Goal: Task Accomplishment & Management: Complete application form

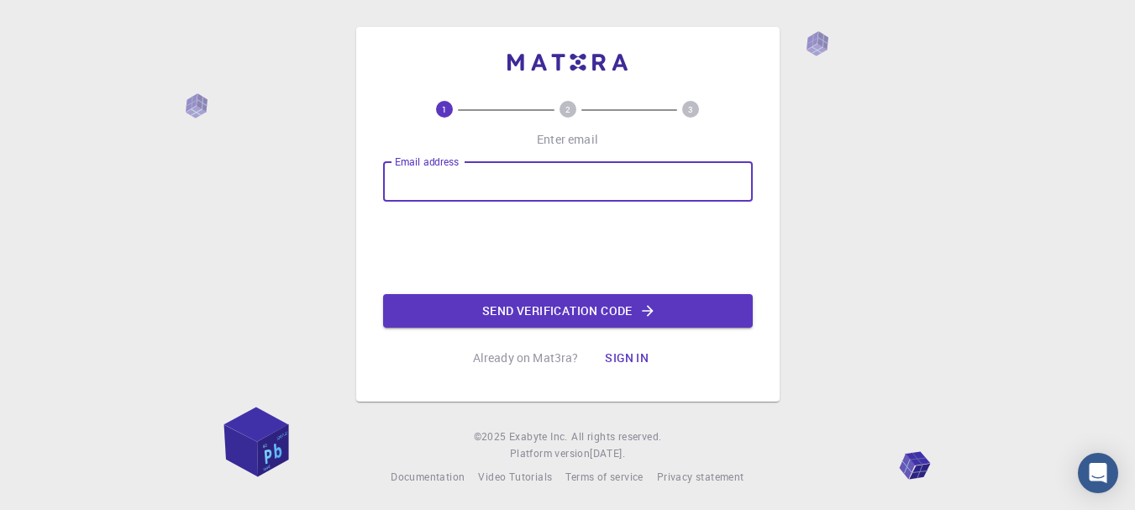
click at [480, 176] on input "Email address" at bounding box center [568, 181] width 370 height 40
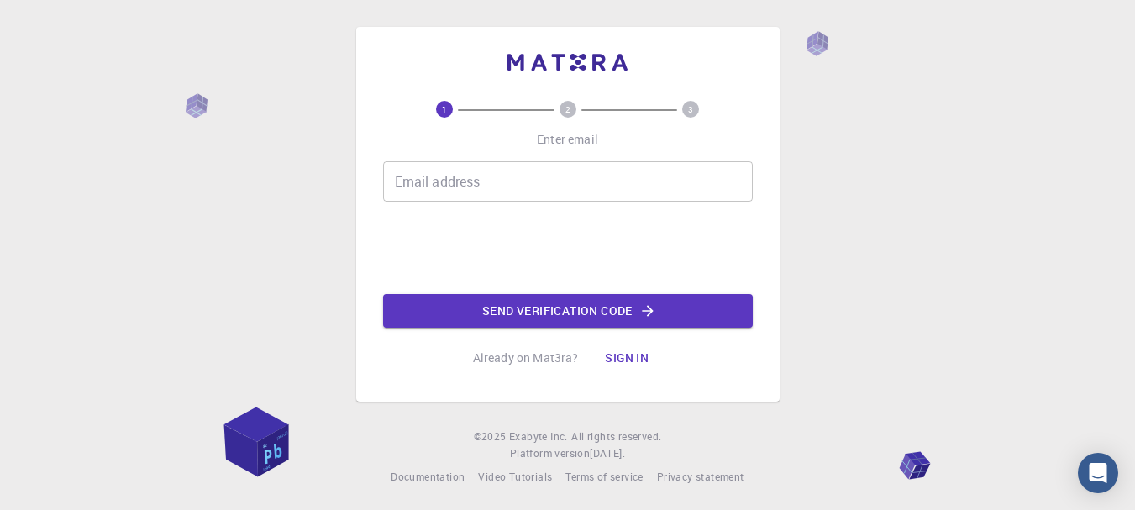
click at [478, 177] on input "Email address" at bounding box center [568, 181] width 370 height 40
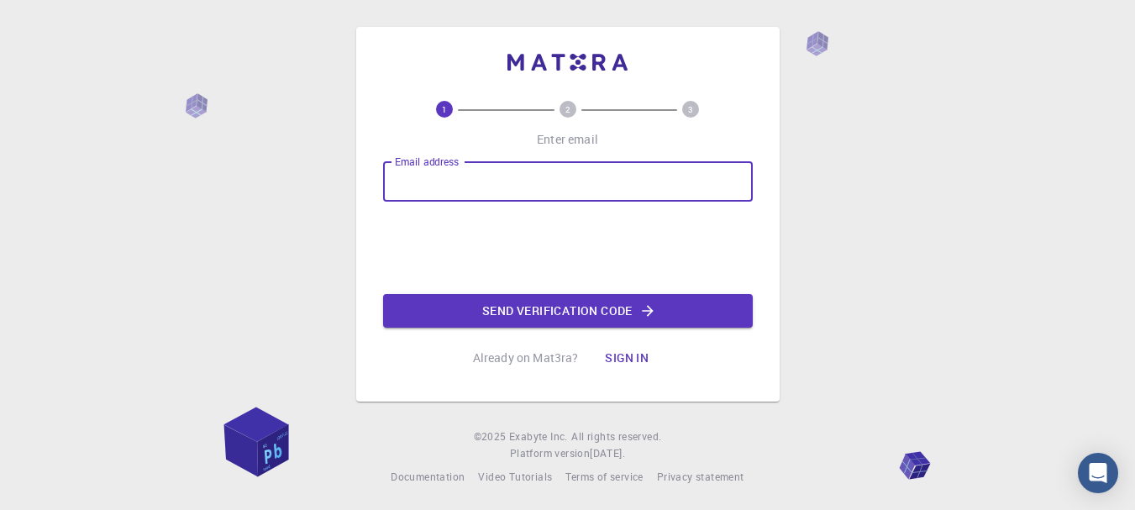
type input "[EMAIL_ADDRESS][DOMAIN_NAME]"
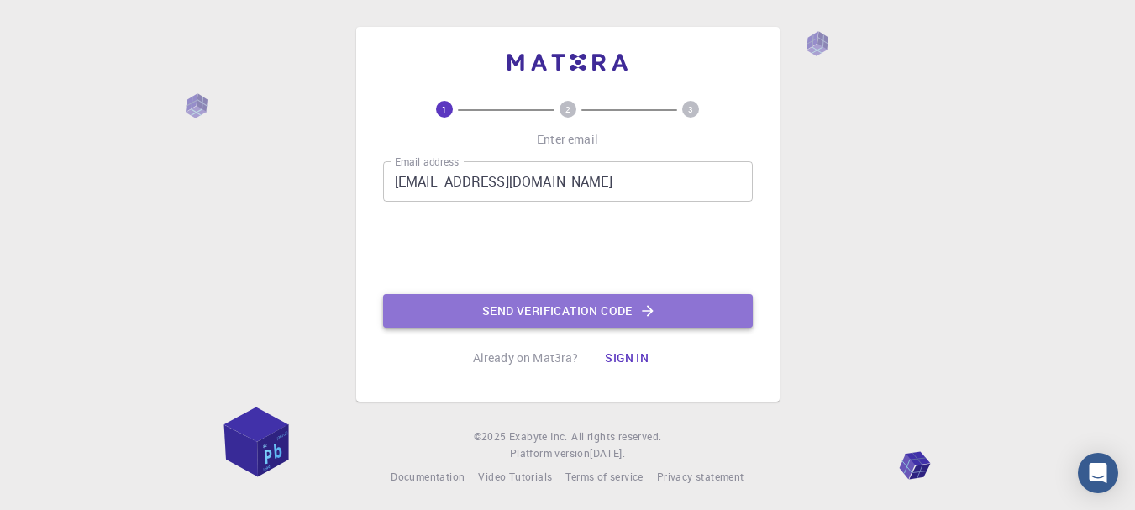
click at [590, 313] on button "Send verification code" at bounding box center [568, 311] width 370 height 34
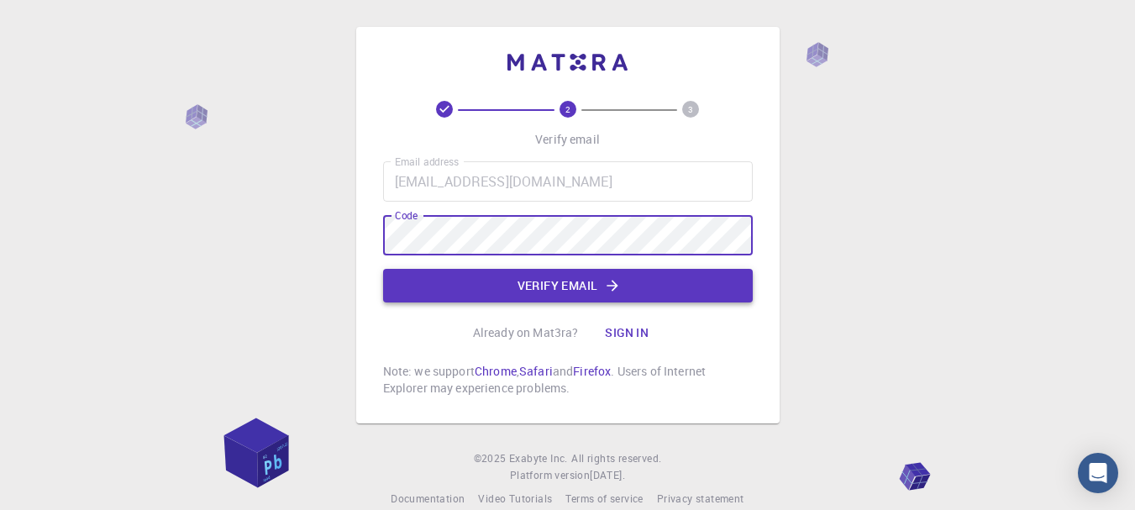
click at [573, 281] on button "Verify email" at bounding box center [568, 286] width 370 height 34
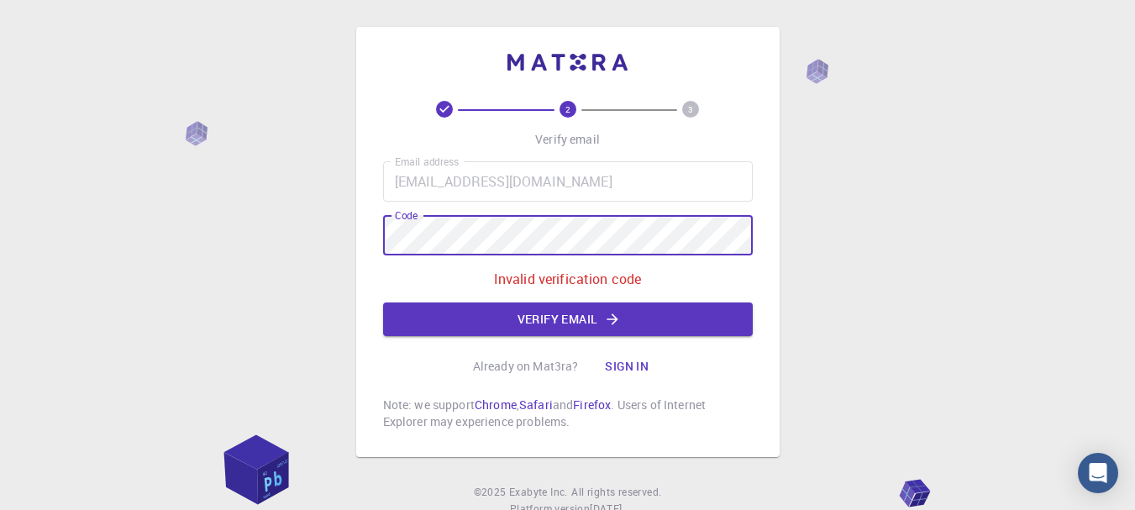
click at [24, 197] on div "2 3 Verify email Email address [EMAIL_ADDRESS][DOMAIN_NAME] Email address Code …" at bounding box center [567, 284] width 1135 height 568
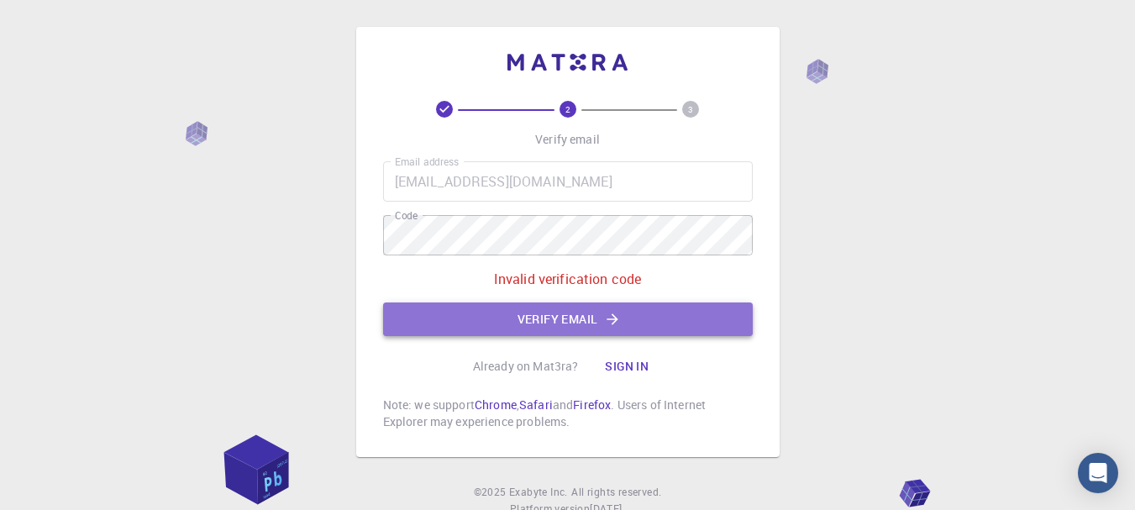
click at [495, 317] on button "Verify email" at bounding box center [568, 319] width 370 height 34
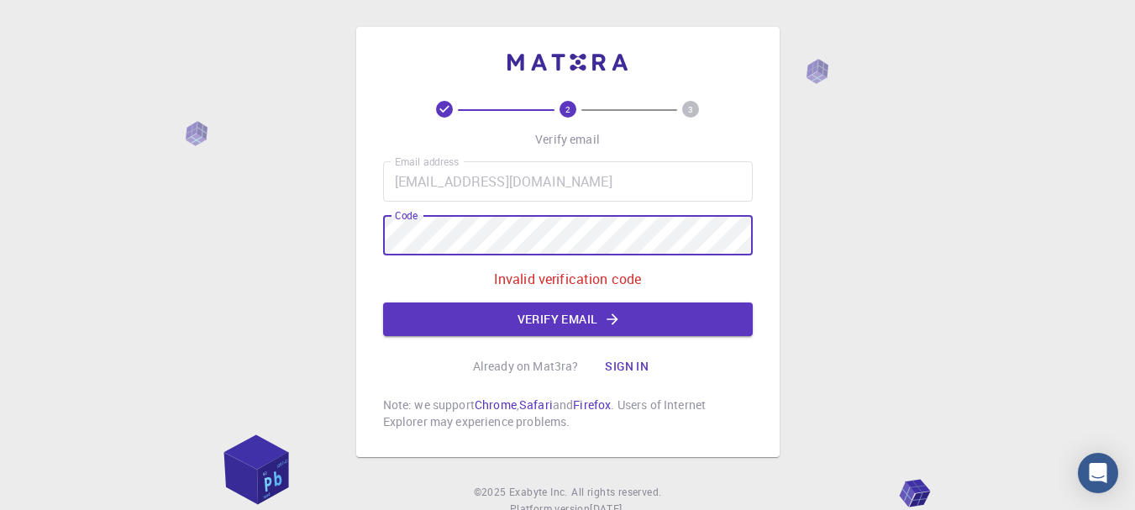
click at [313, 201] on div "2 3 Verify email Email address [EMAIL_ADDRESS][DOMAIN_NAME] Email address Code …" at bounding box center [567, 284] width 1135 height 568
click at [574, 317] on button "Verify email" at bounding box center [568, 319] width 370 height 34
click at [179, 214] on div "2 3 Verify email Email address [EMAIL_ADDRESS][DOMAIN_NAME] Email address Code …" at bounding box center [567, 284] width 1135 height 568
click at [495, 318] on button "Verify email" at bounding box center [568, 319] width 370 height 34
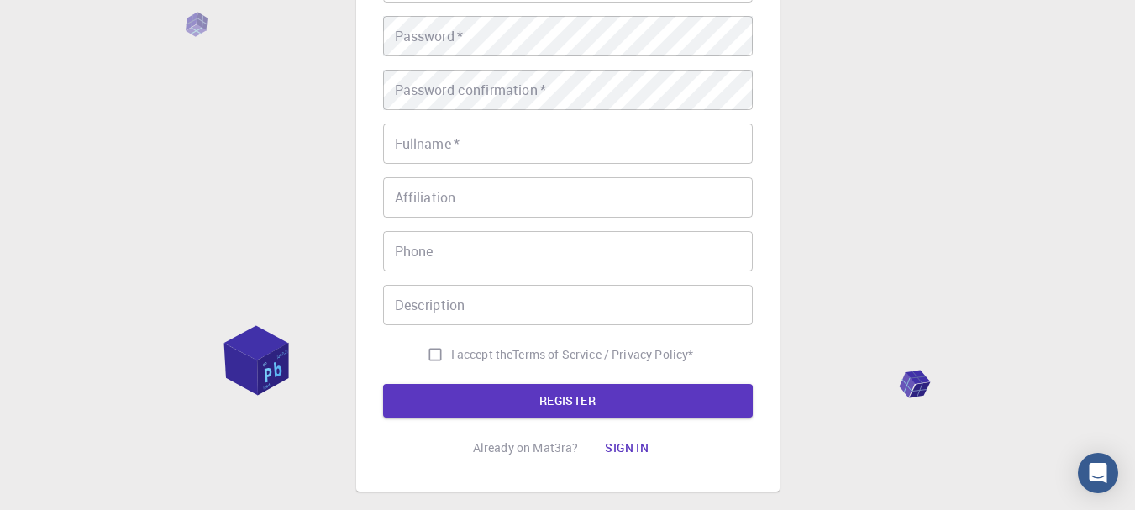
scroll to position [358, 0]
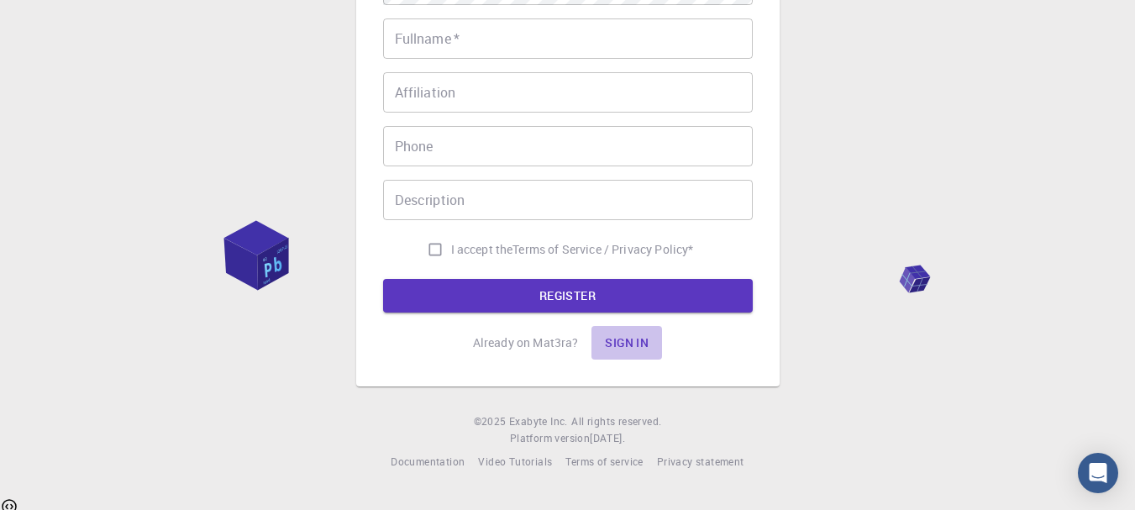
click at [627, 343] on button "Sign in" at bounding box center [626, 343] width 71 height 34
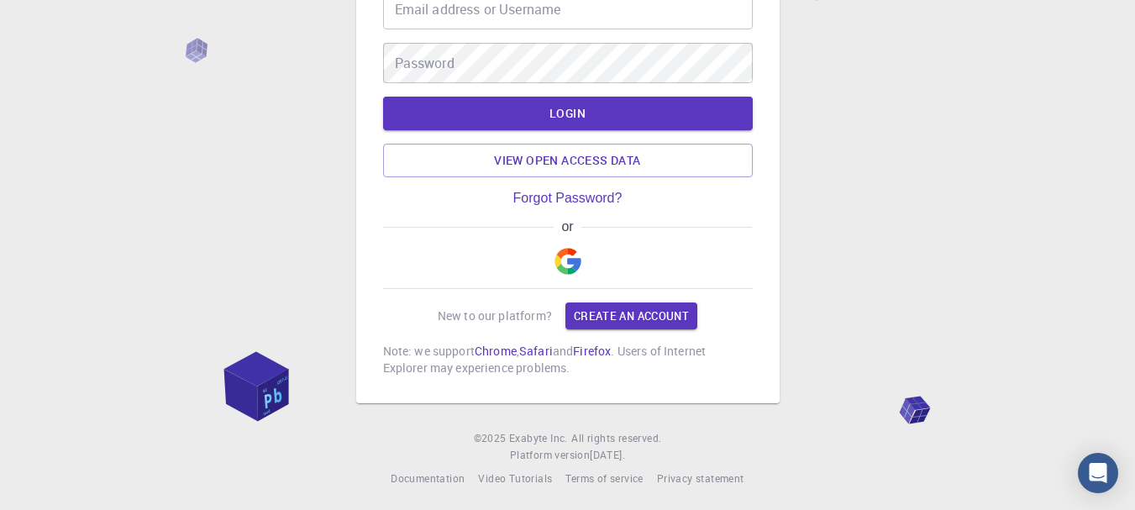
scroll to position [139, 0]
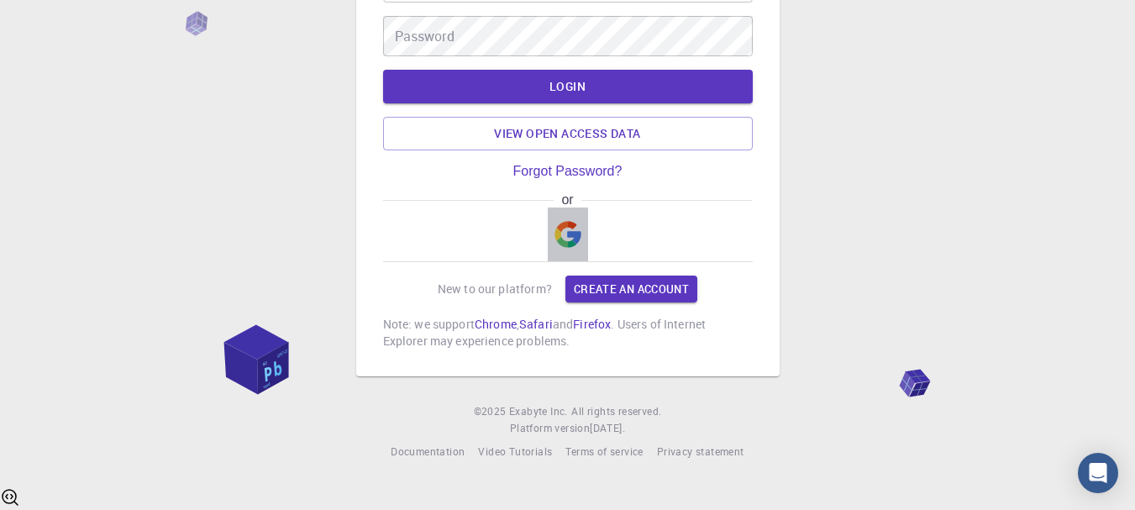
click at [570, 240] on img "button" at bounding box center [567, 234] width 27 height 27
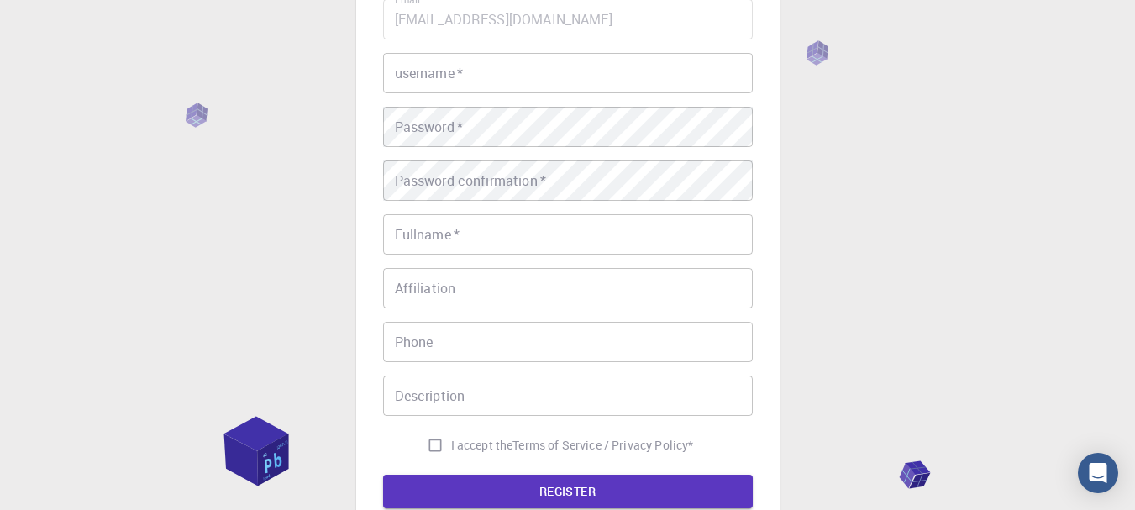
scroll to position [358, 0]
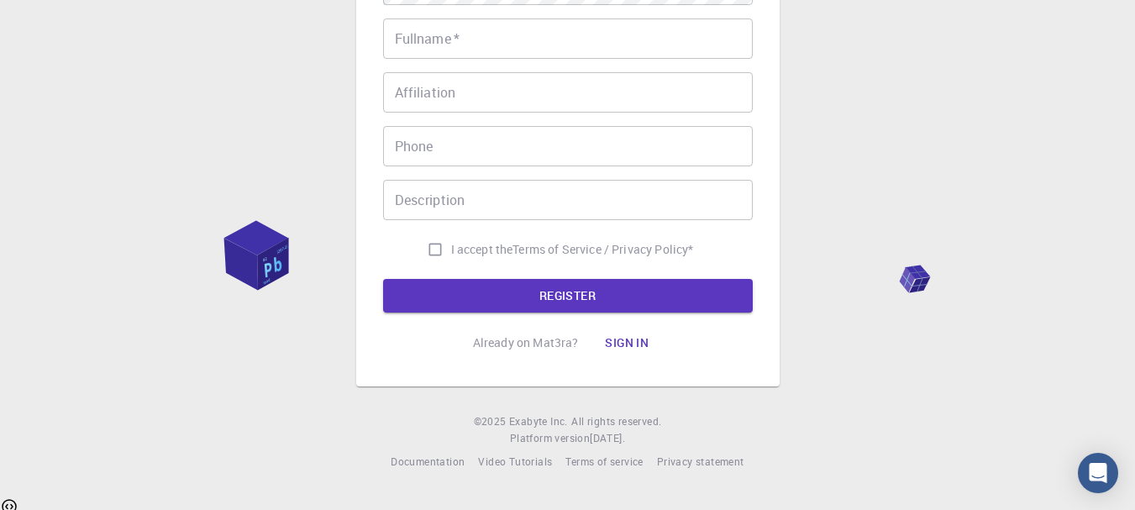
click at [643, 341] on button "Sign in" at bounding box center [626, 343] width 71 height 34
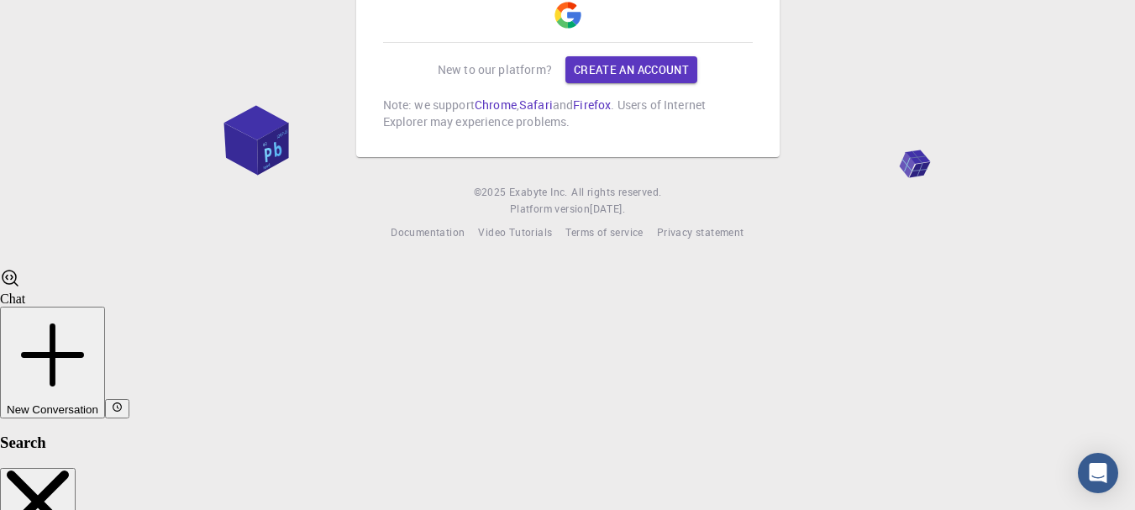
scroll to position [139, 0]
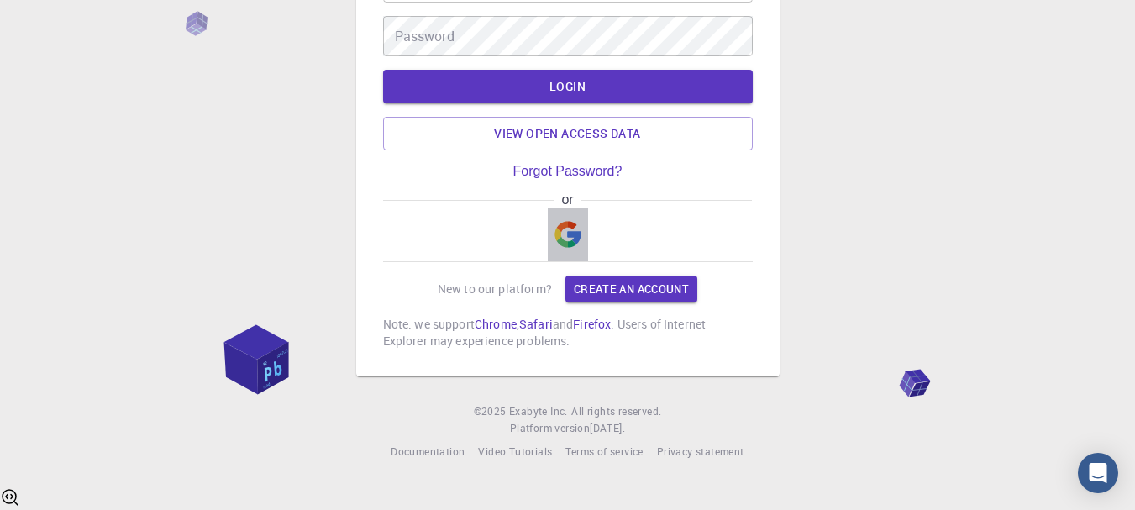
click at [559, 244] on img "button" at bounding box center [567, 234] width 27 height 27
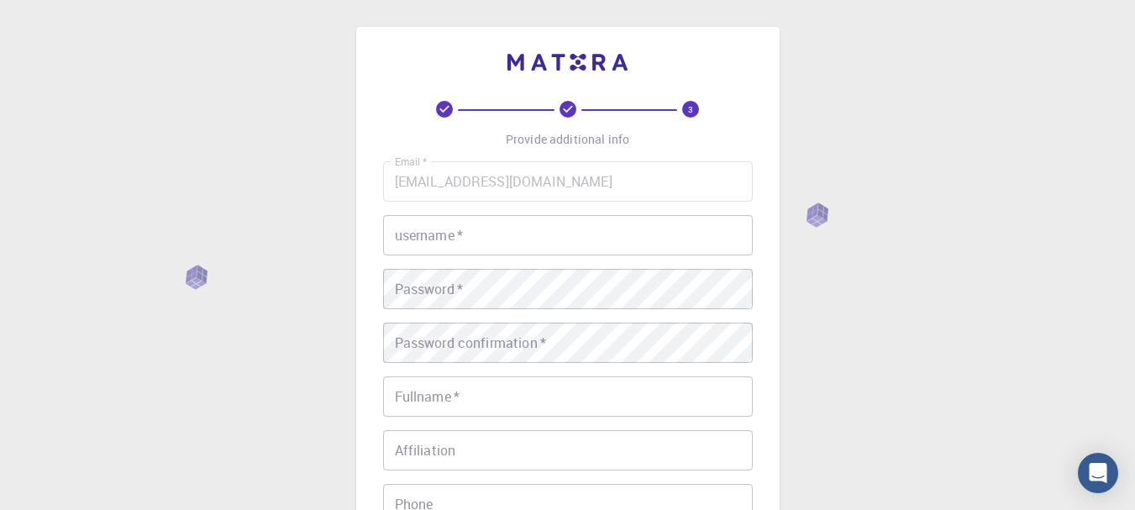
click at [533, 246] on input "username   *" at bounding box center [568, 235] width 370 height 40
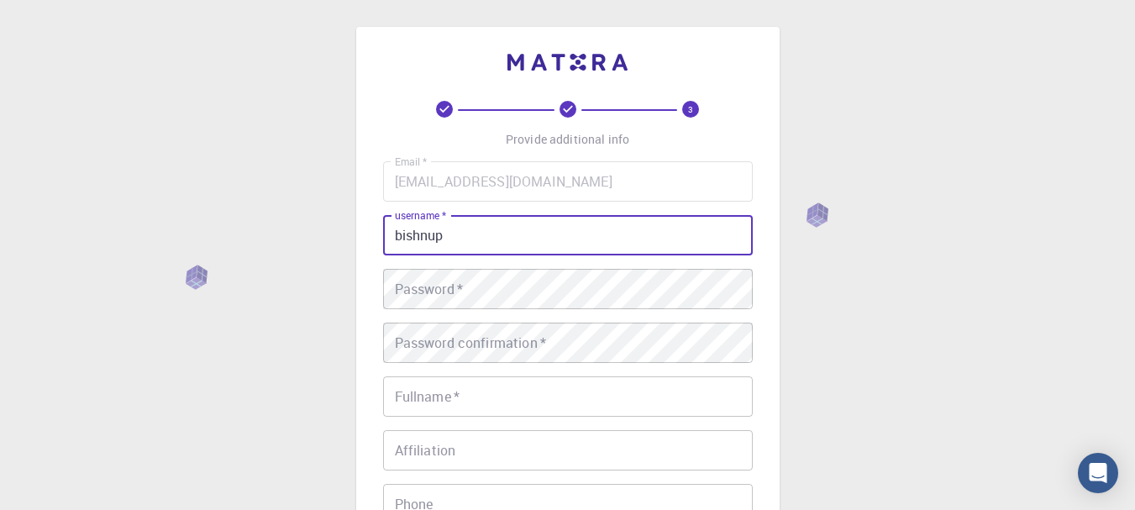
type input "bishnup"
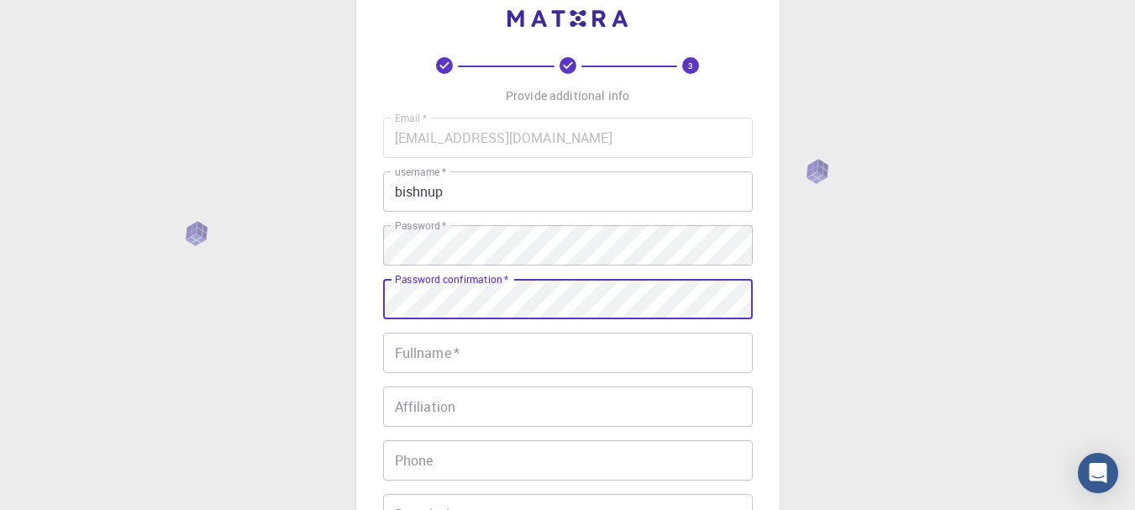
scroll to position [84, 0]
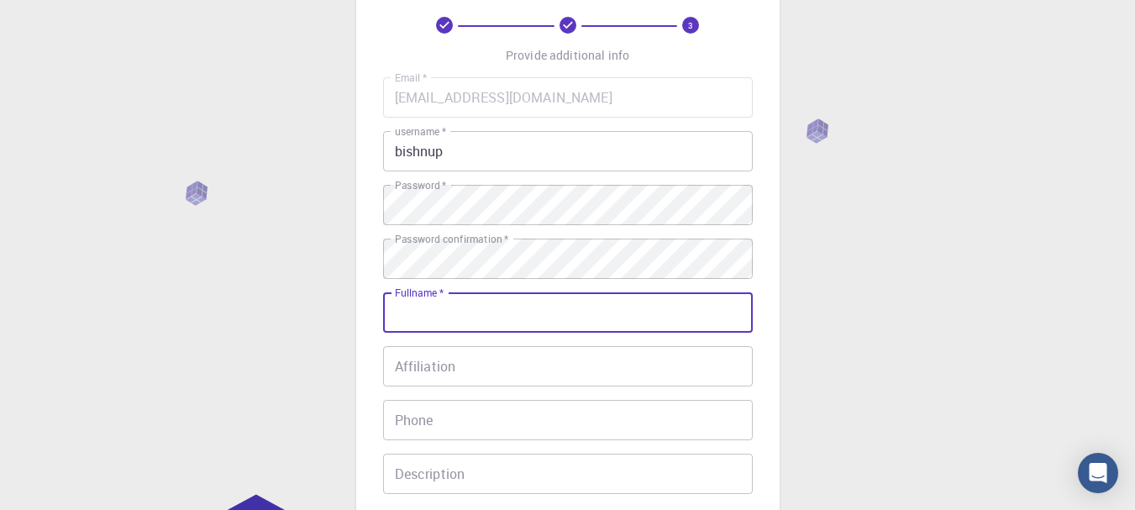
click at [475, 314] on input "Fullname   *" at bounding box center [568, 312] width 370 height 40
type input "Bishnnu [PERSON_NAME]"
type input "9851162745"
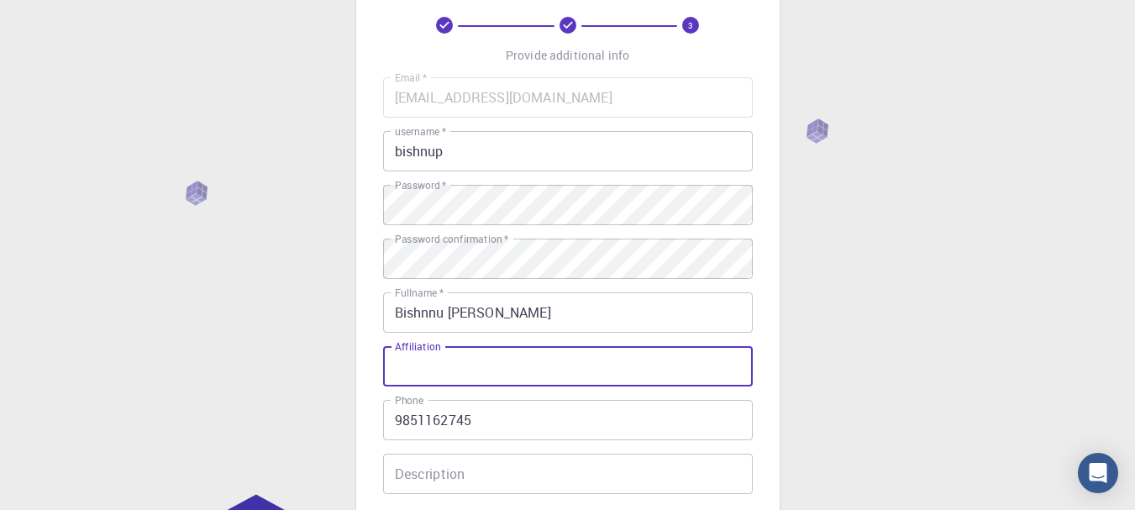
click at [499, 359] on input "Affiliation" at bounding box center [568, 366] width 370 height 40
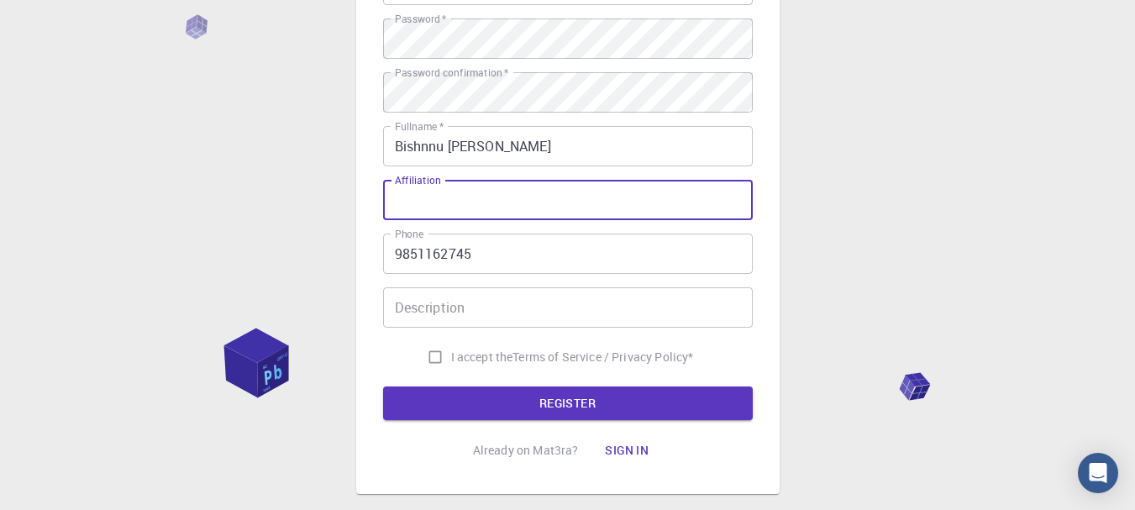
scroll to position [252, 0]
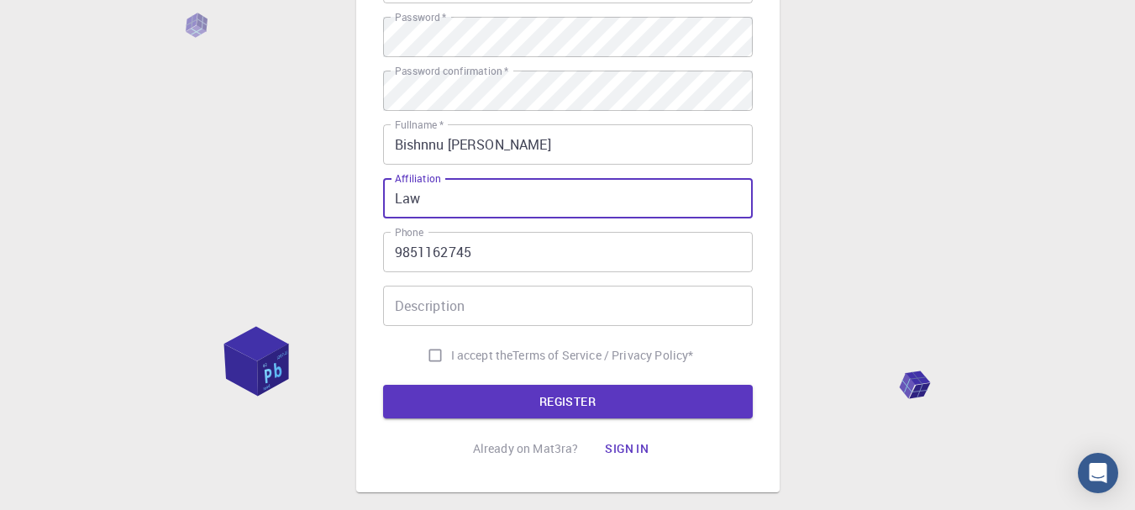
type input "Law"
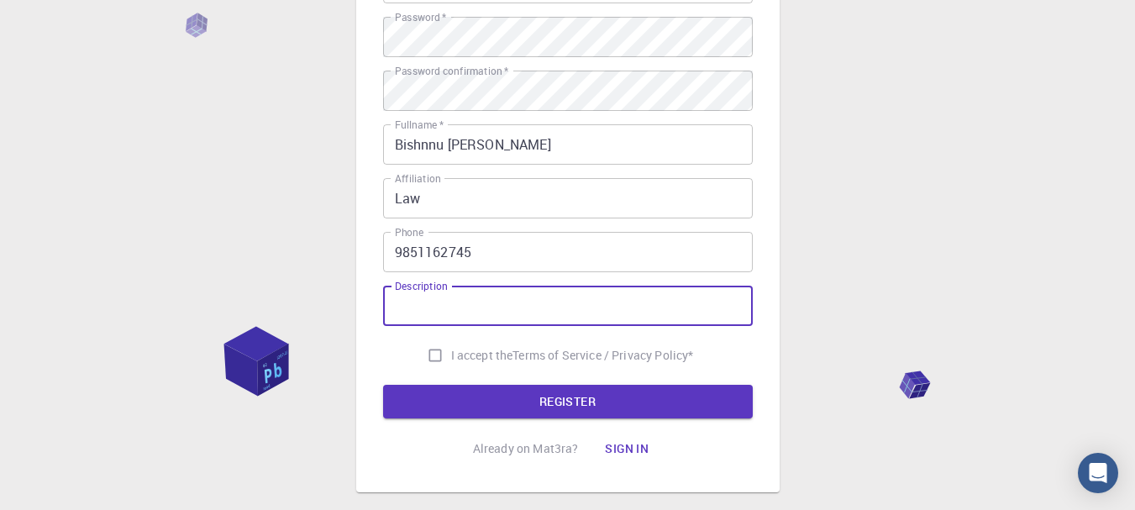
click at [557, 312] on input "Description" at bounding box center [568, 306] width 370 height 40
type input "Data professional"
click at [430, 359] on input "I accept the Terms of Service / Privacy Policy *" at bounding box center [435, 355] width 32 height 32
checkbox input "true"
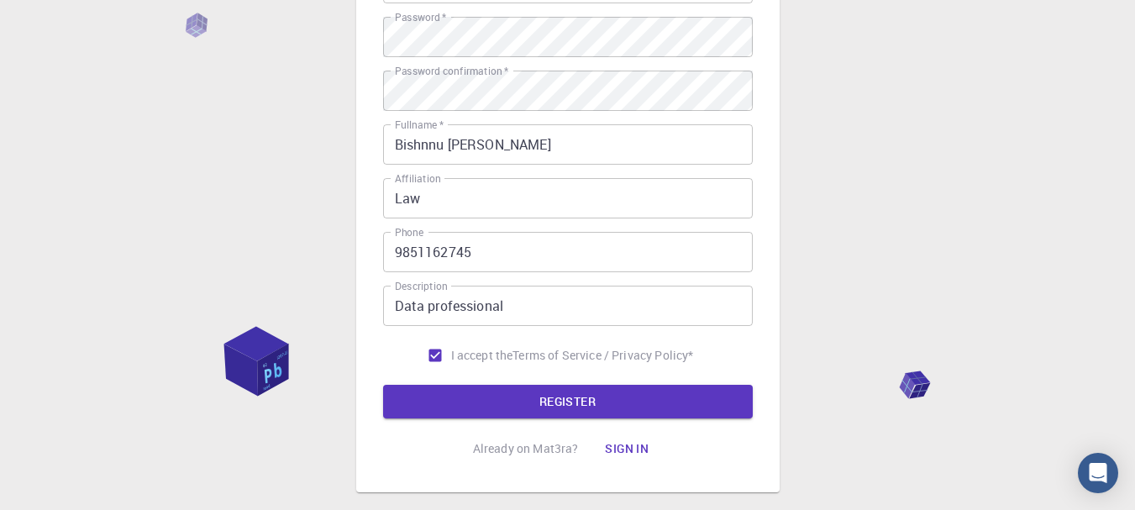
click at [485, 398] on button "REGISTER" at bounding box center [568, 402] width 370 height 34
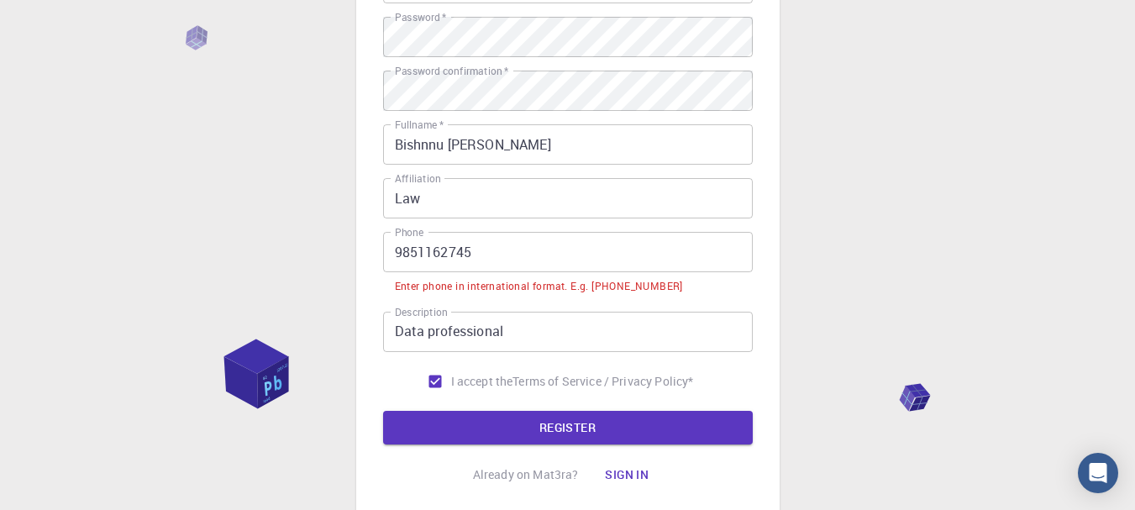
click at [392, 254] on input "9851162745" at bounding box center [568, 252] width 370 height 40
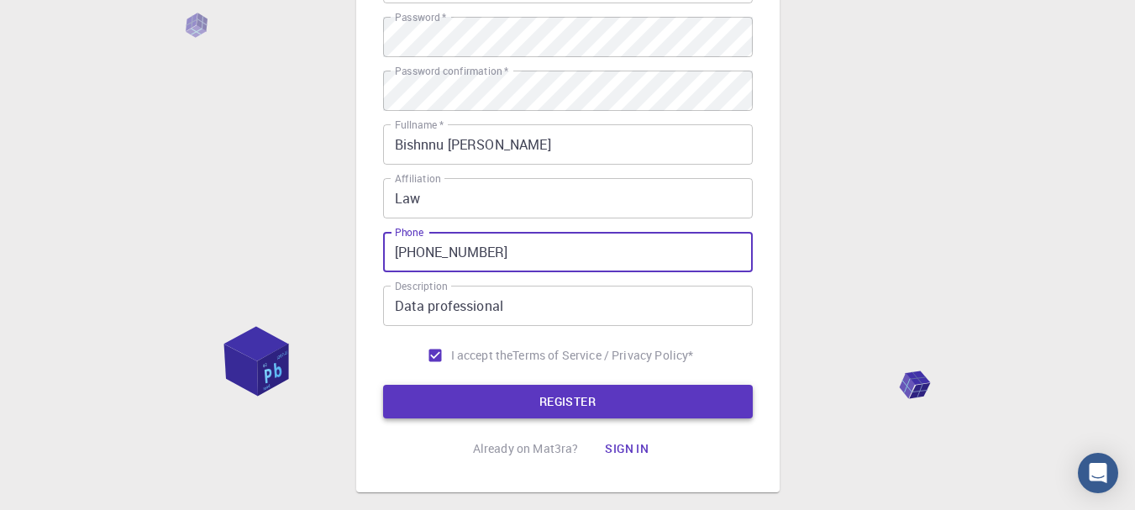
type input "[PHONE_NUMBER]"
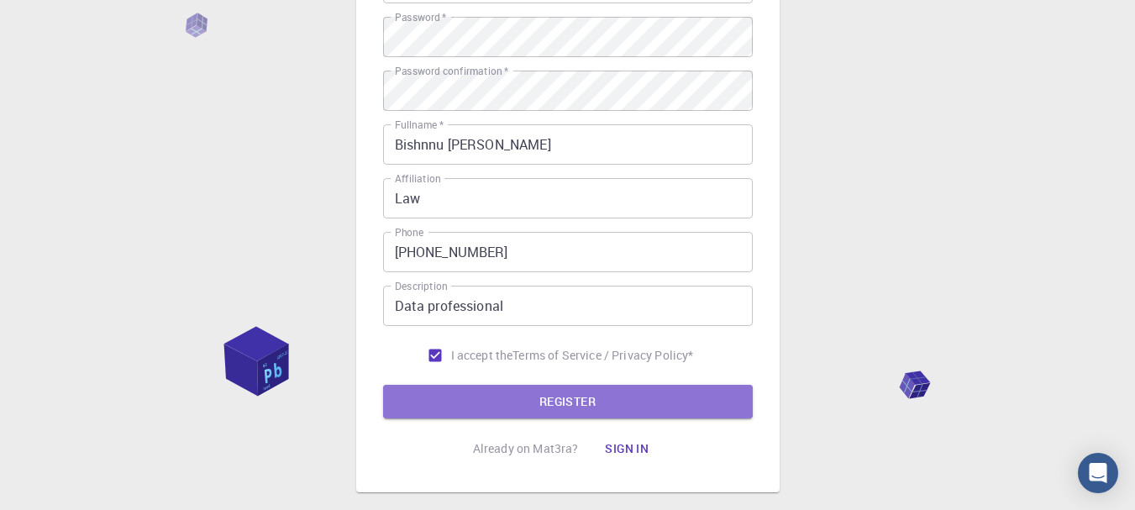
click at [589, 402] on button "REGISTER" at bounding box center [568, 402] width 370 height 34
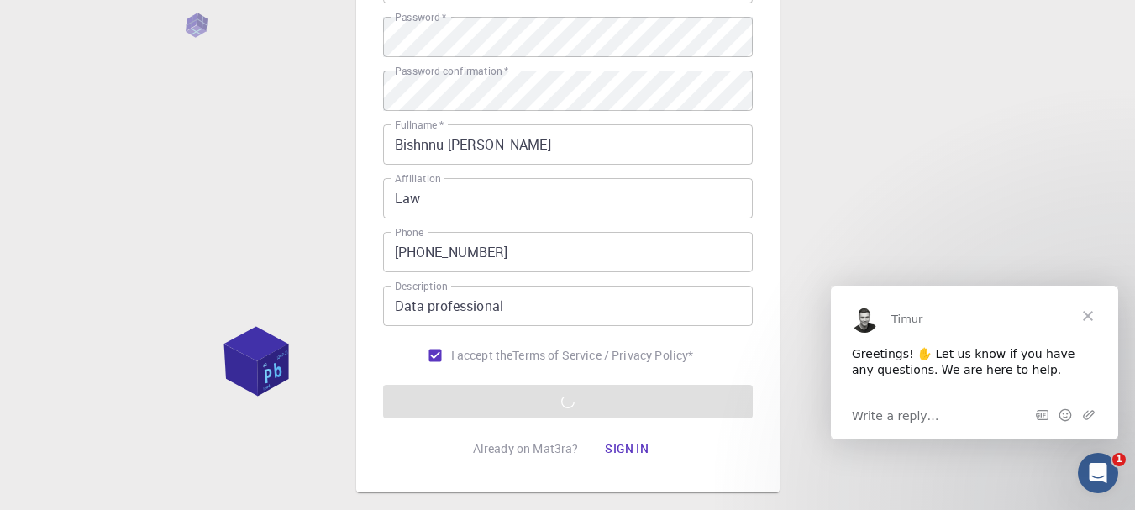
scroll to position [0, 0]
click at [1088, 315] on span "Close" at bounding box center [1087, 315] width 60 height 60
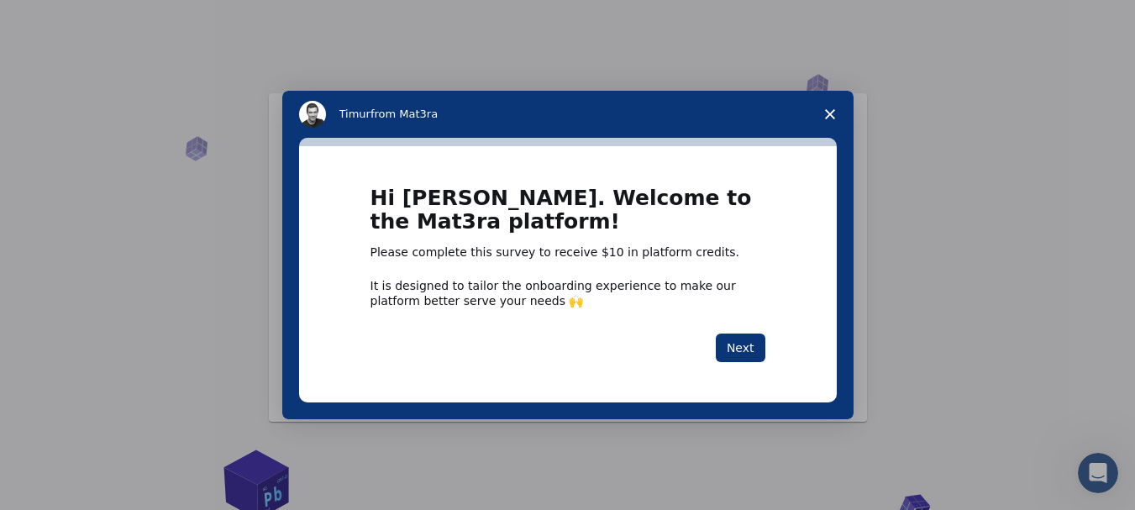
click at [826, 119] on polygon "Close survey" at bounding box center [830, 114] width 10 height 10
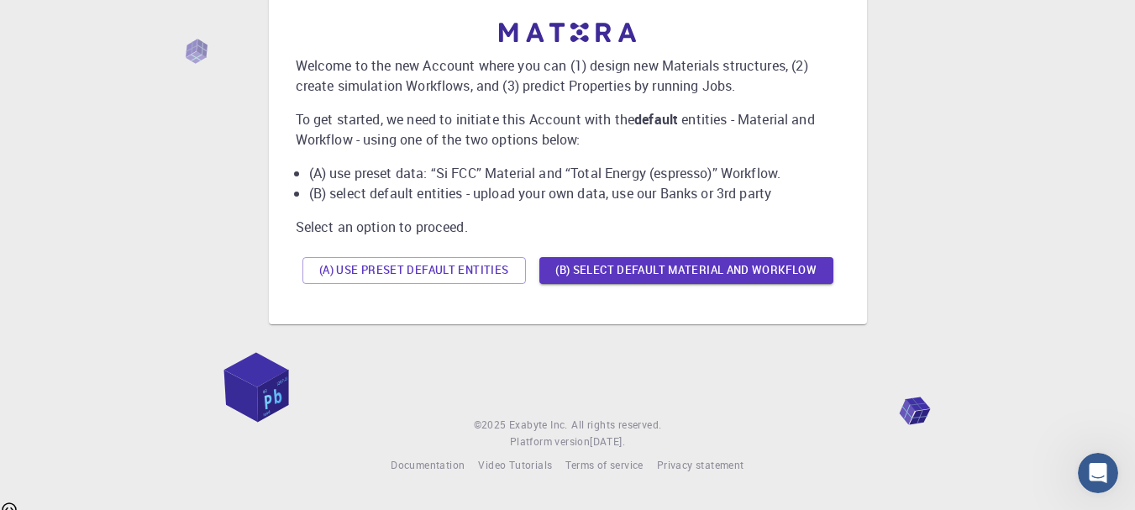
scroll to position [98, 0]
click at [650, 267] on button "(B) Select default material and workflow" at bounding box center [686, 269] width 294 height 27
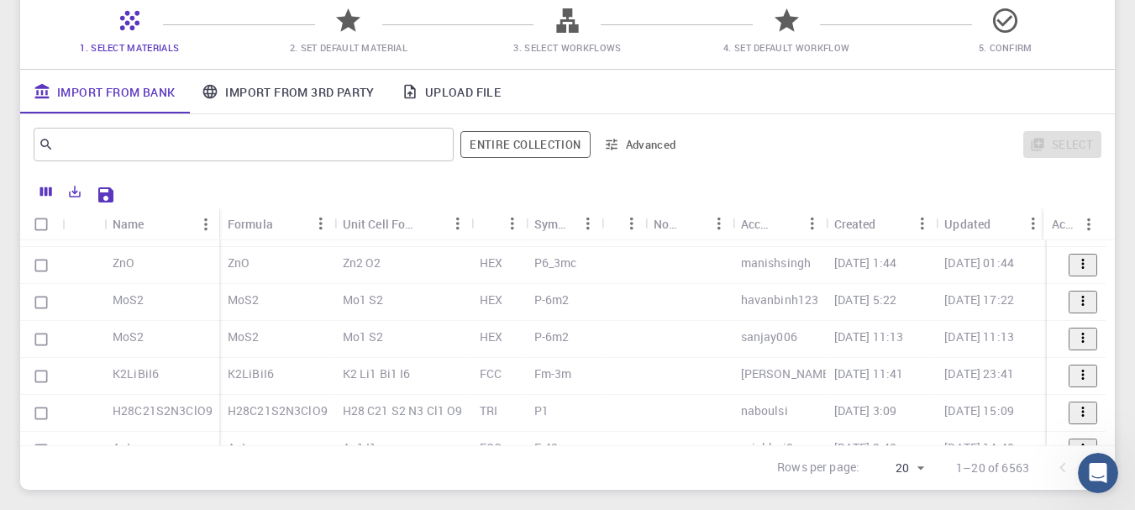
scroll to position [0, 0]
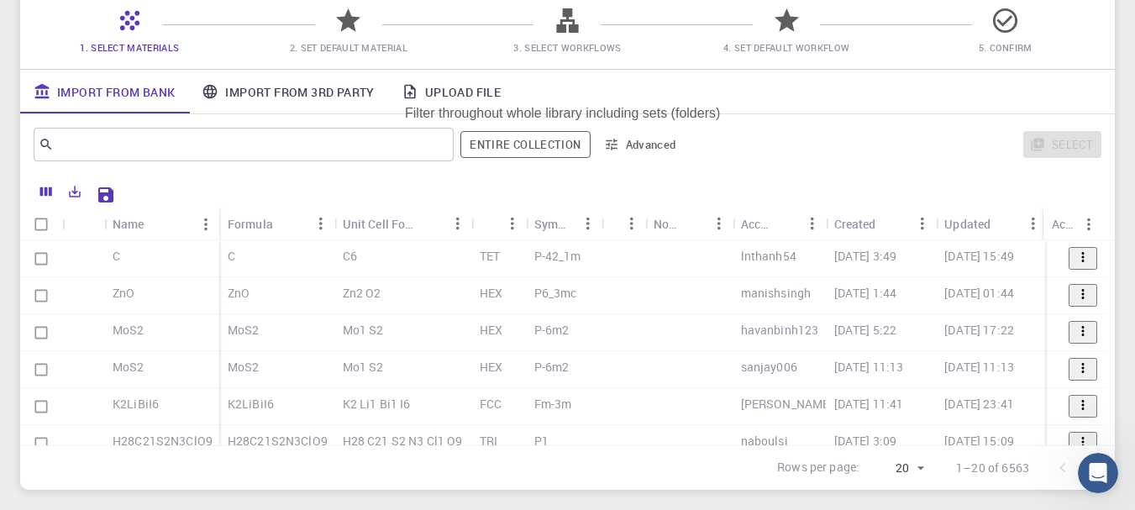
click at [579, 149] on button "Entire collection" at bounding box center [524, 144] width 129 height 27
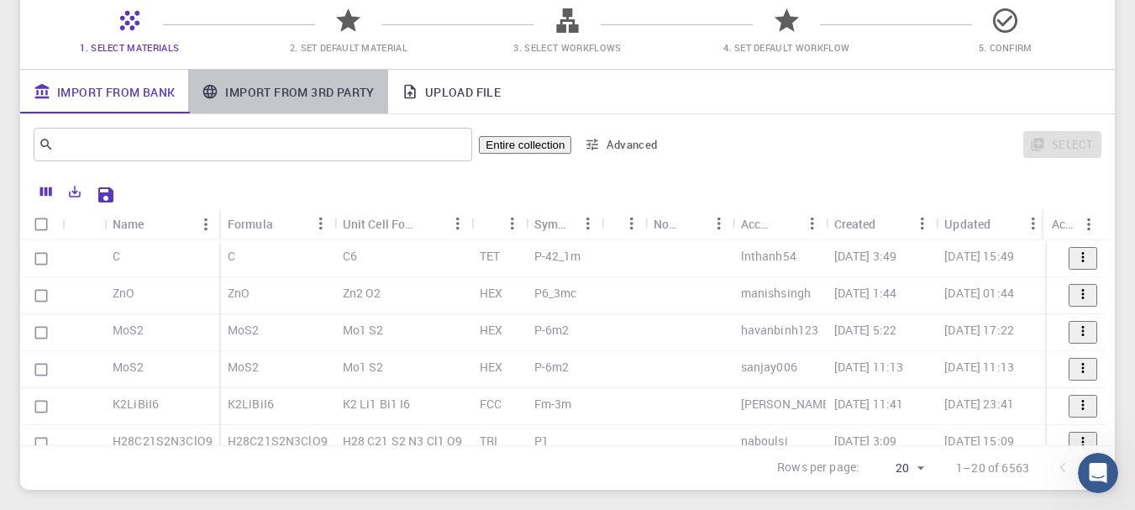
click at [291, 93] on link "Import From 3rd Party" at bounding box center [287, 92] width 199 height 44
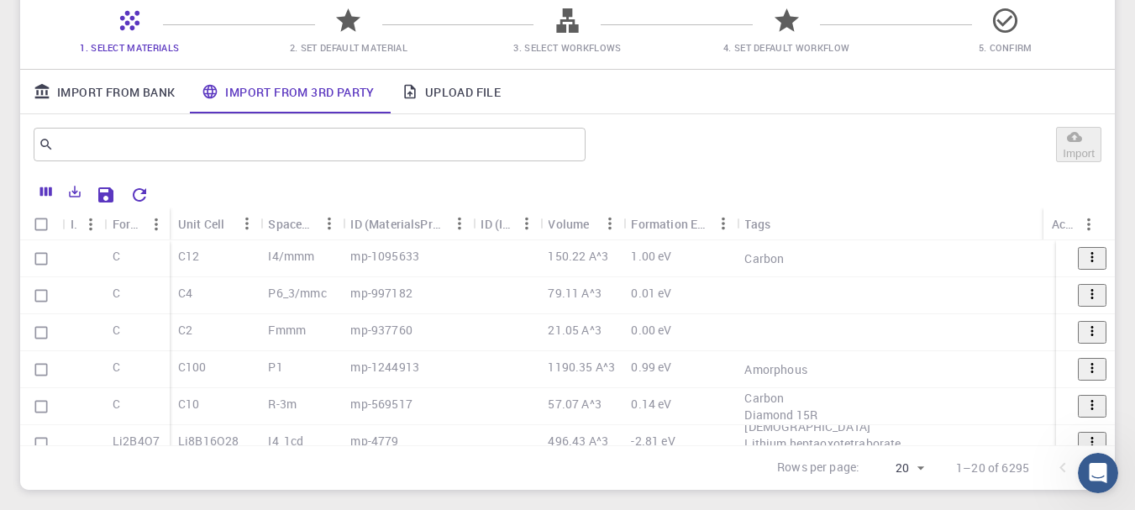
click at [480, 88] on link "Upload File" at bounding box center [451, 92] width 126 height 44
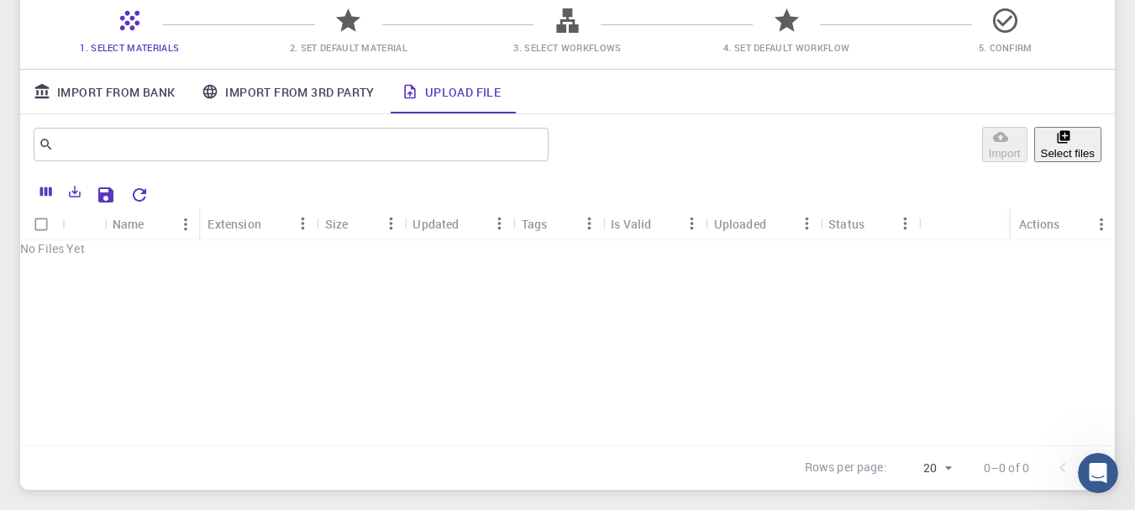
click at [1073, 150] on button "Select files" at bounding box center [1067, 144] width 67 height 35
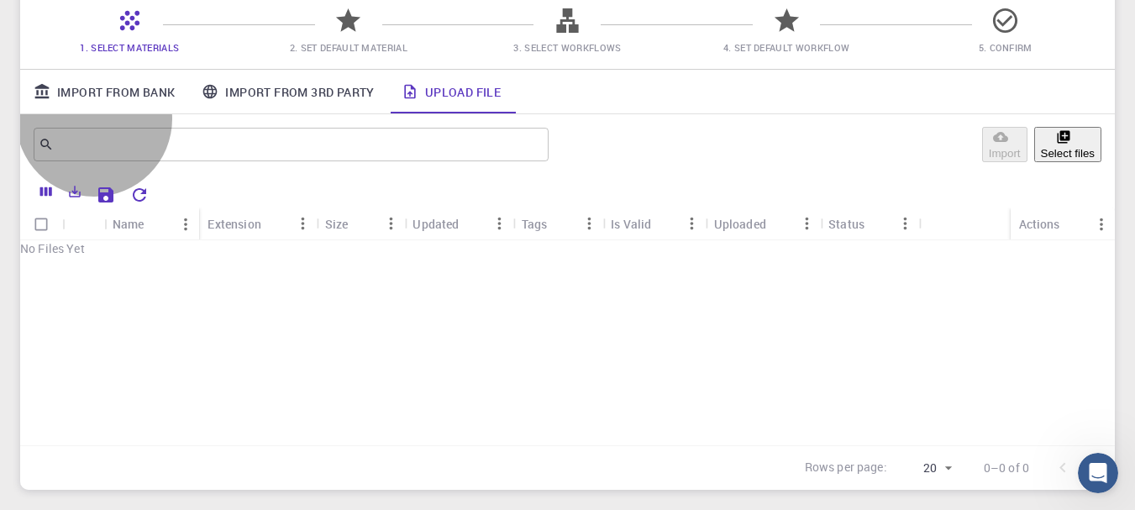
click at [1079, 139] on button "Select files" at bounding box center [1067, 144] width 67 height 35
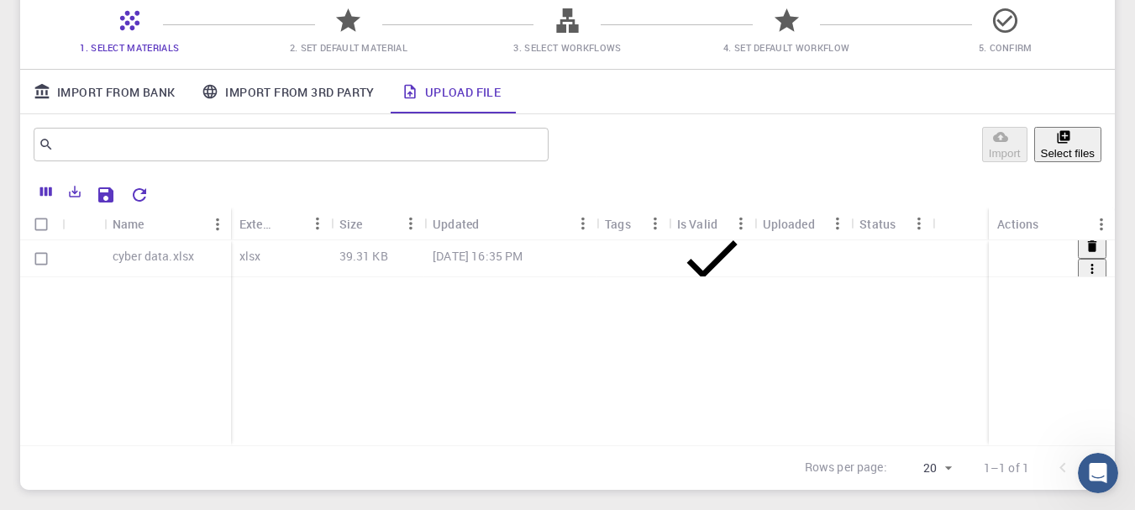
click at [43, 260] on input "Select row" at bounding box center [41, 259] width 32 height 32
checkbox input "true"
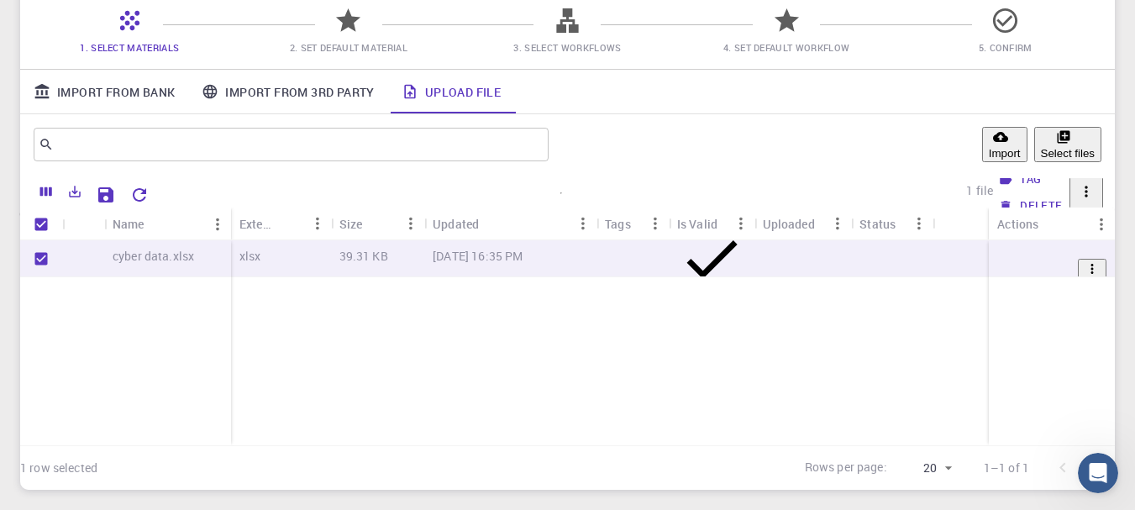
click at [50, 192] on icon "Columns" at bounding box center [46, 191] width 12 height 9
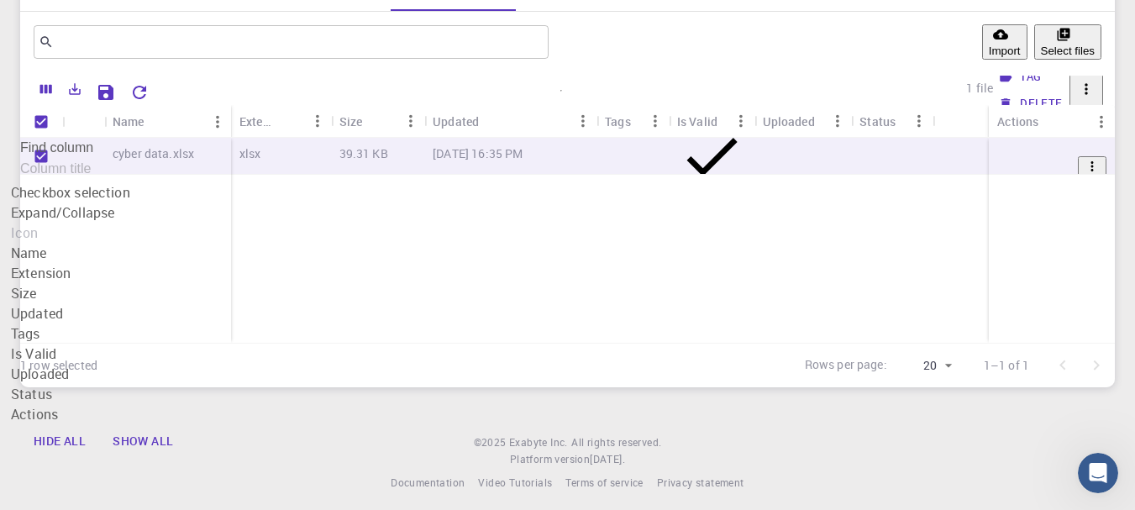
scroll to position [265, 0]
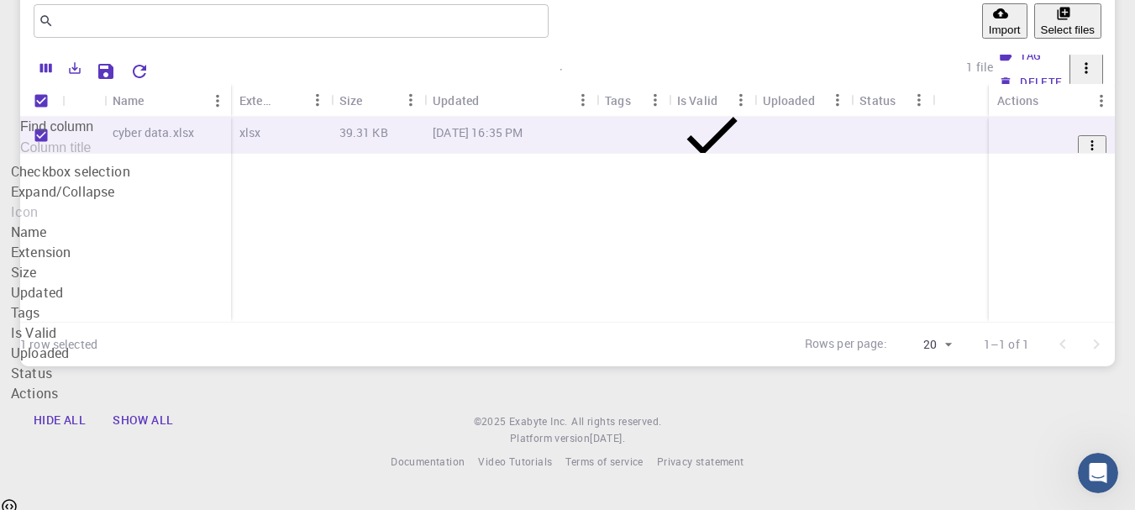
click at [186, 437] on button "Show all" at bounding box center [142, 420] width 87 height 34
checkbox input "true"
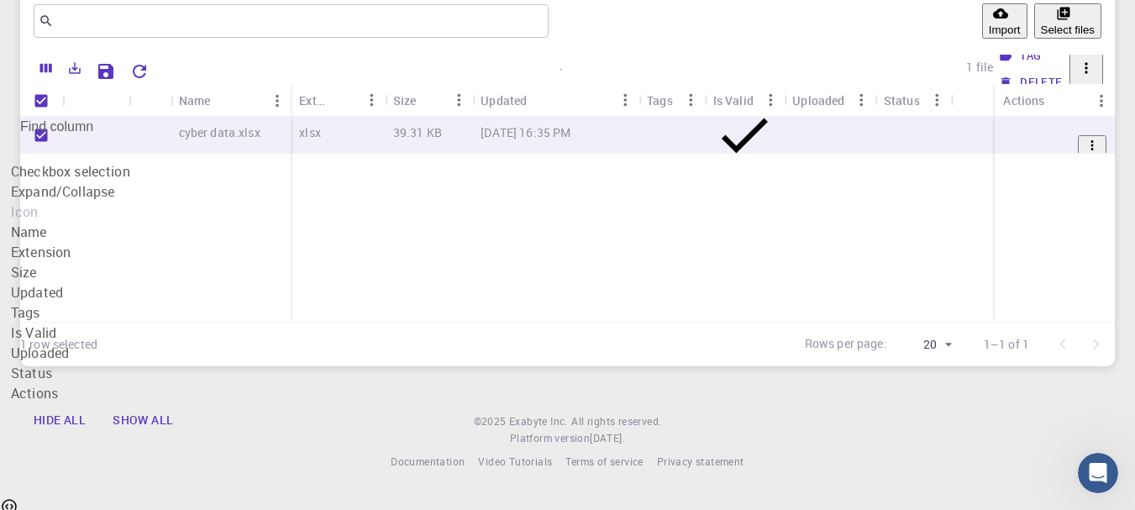
click at [552, 270] on div "cyber data.xlsx xlsx 39.31 KB [DATE] 16:35 PM" at bounding box center [567, 219] width 1094 height 205
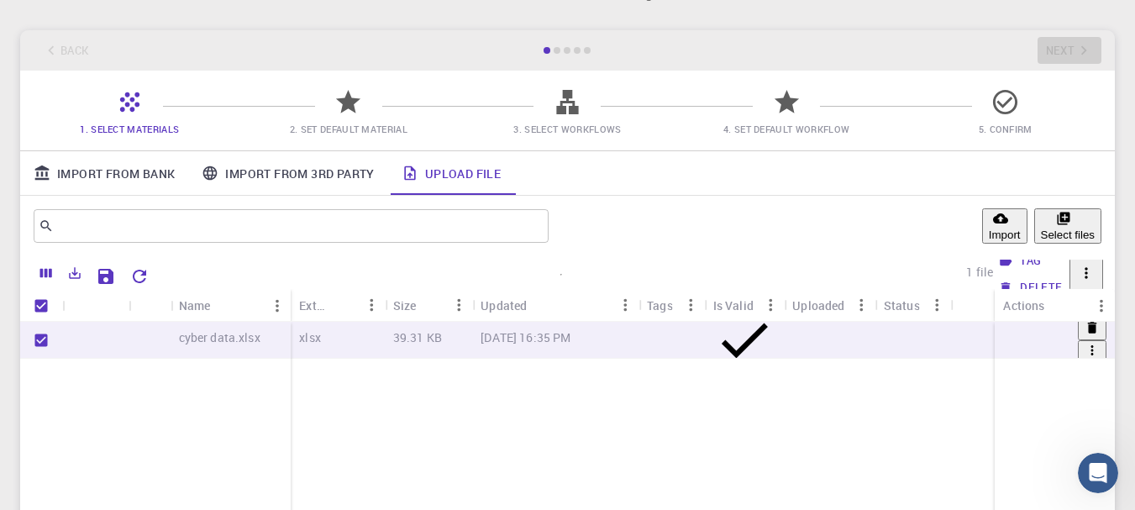
scroll to position [13, 0]
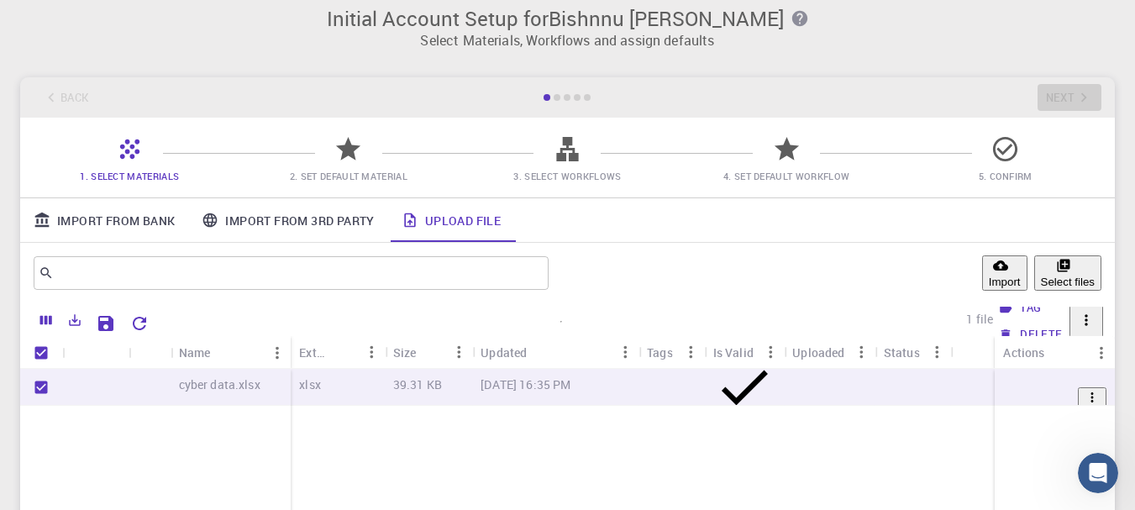
click at [113, 225] on link "Import From Bank" at bounding box center [104, 220] width 168 height 44
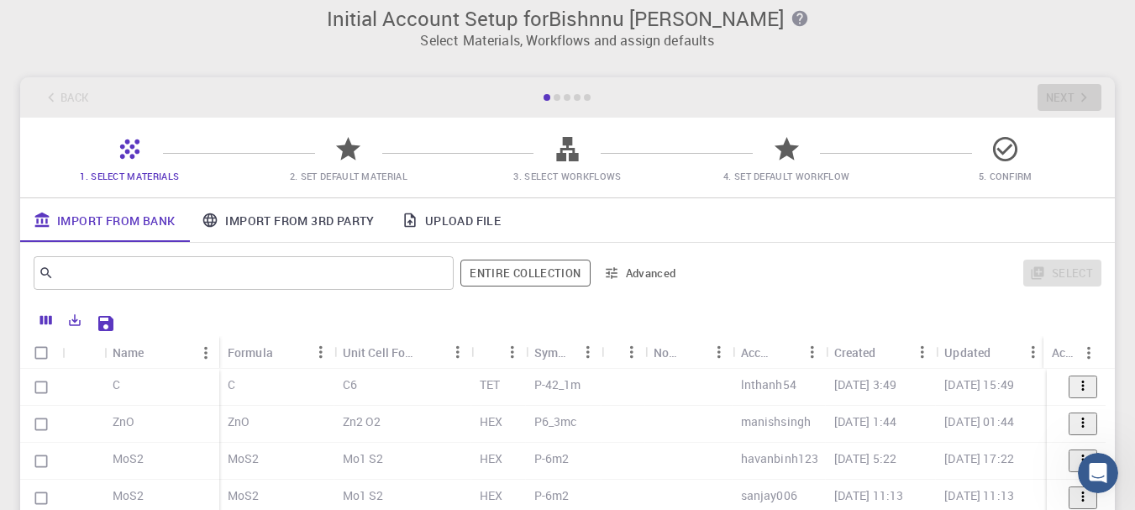
click at [268, 223] on link "Import From 3rd Party" at bounding box center [287, 220] width 199 height 44
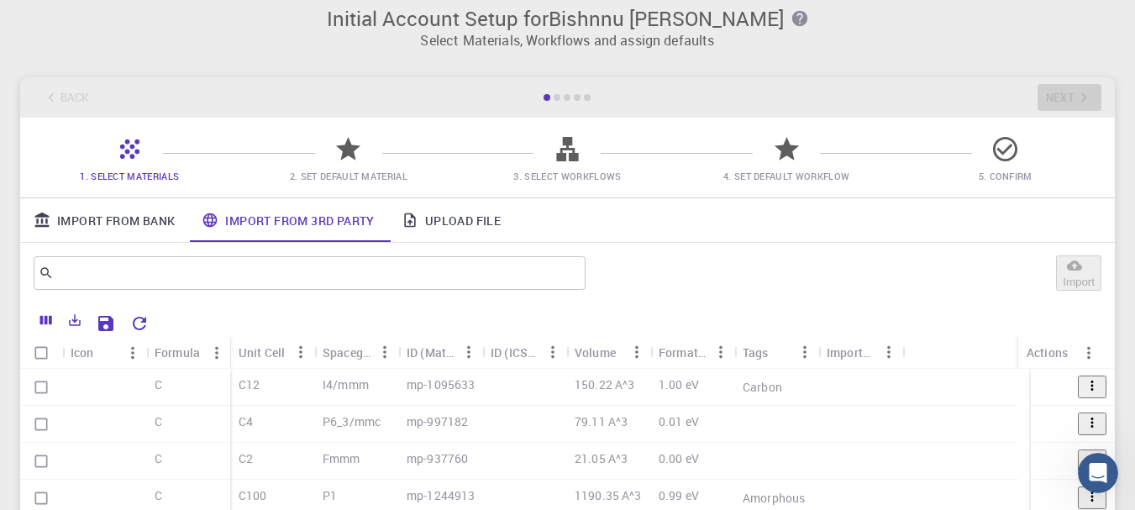
click at [470, 215] on link "Upload File" at bounding box center [451, 220] width 126 height 44
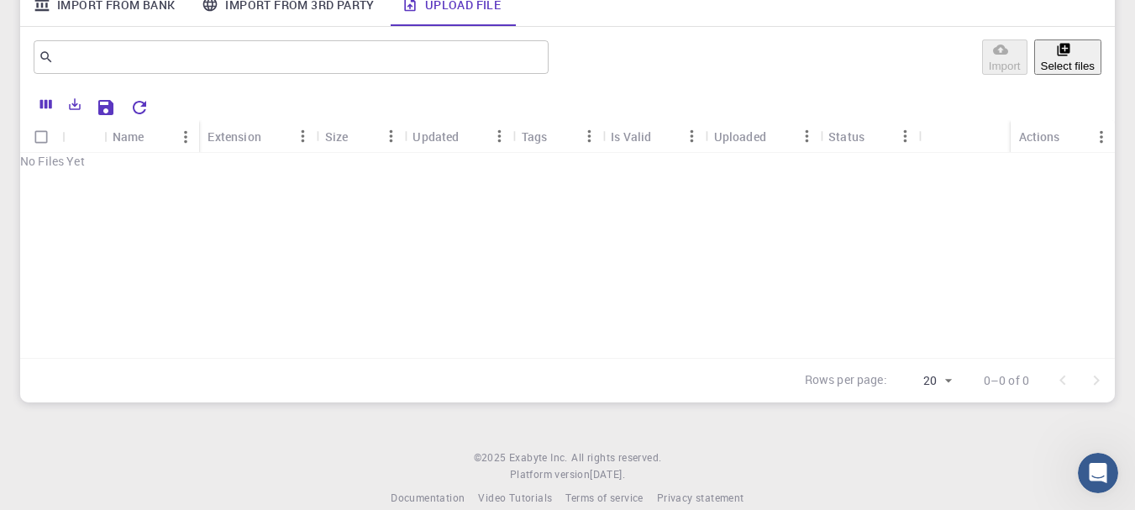
scroll to position [265, 0]
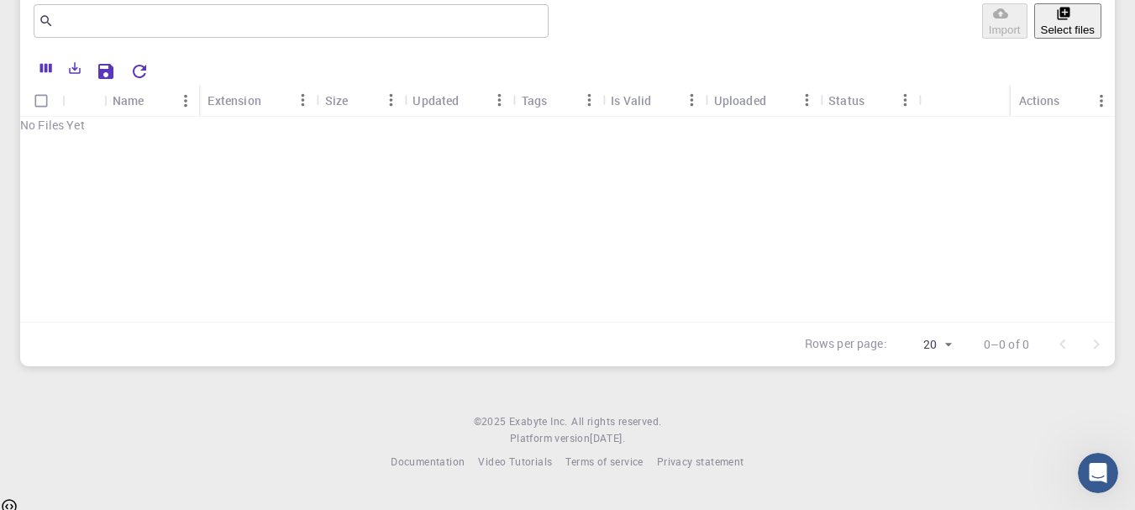
click at [569, 134] on div "No Files Yet" at bounding box center [567, 125] width 1094 height 17
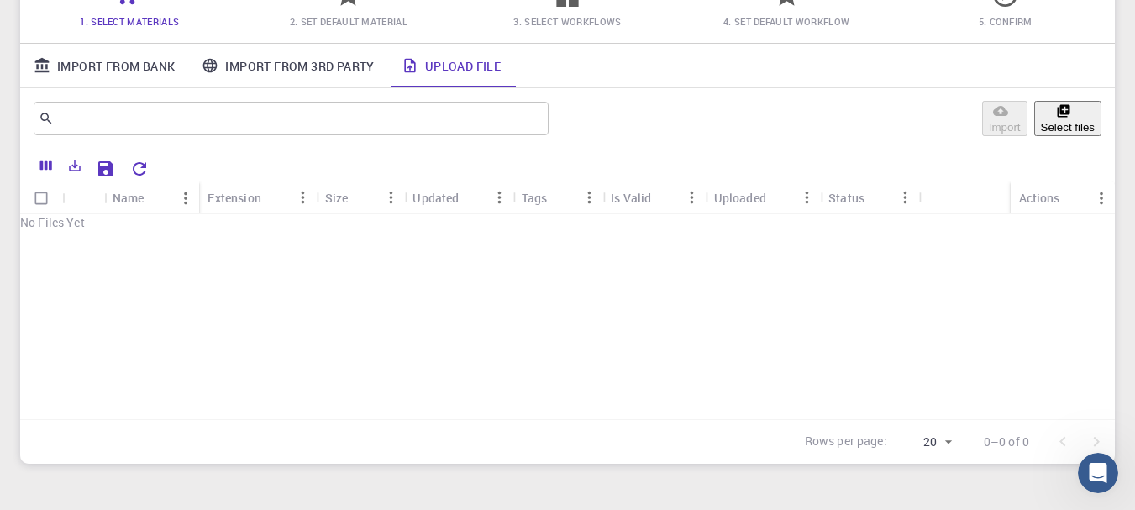
scroll to position [181, 0]
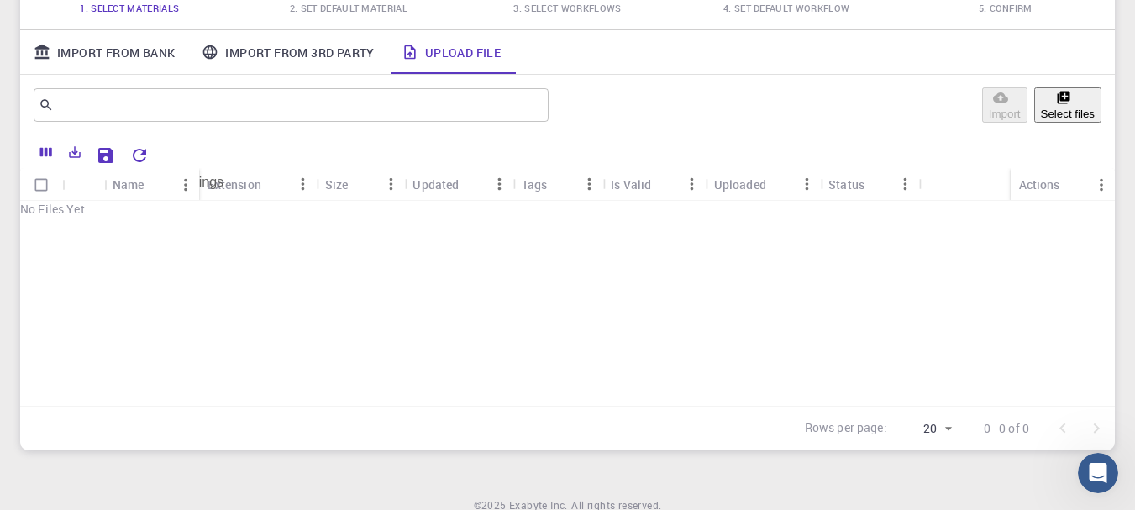
click at [144, 161] on icon "Reset Explorer Settings" at bounding box center [139, 155] width 20 height 20
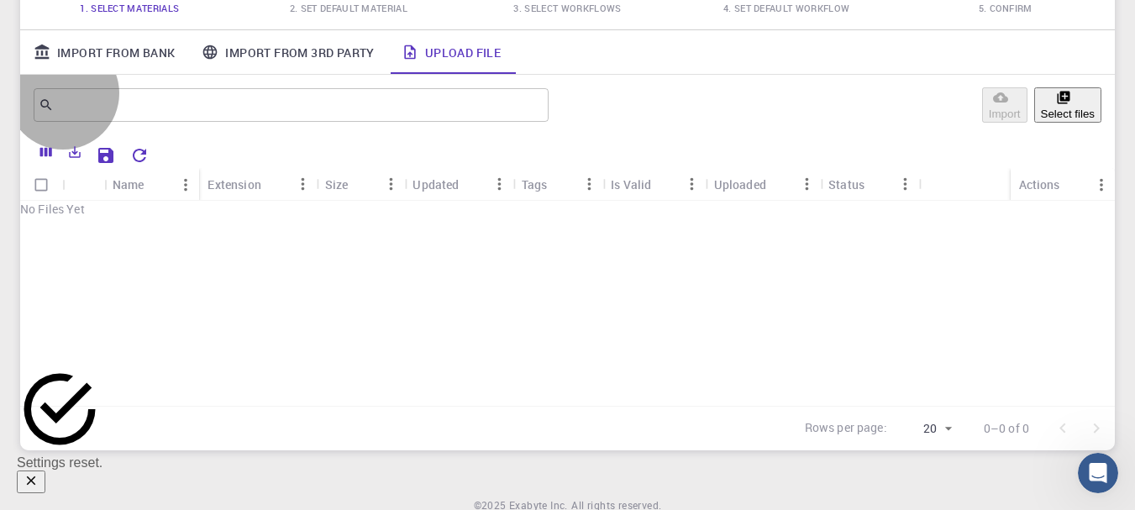
click at [1048, 113] on button "Select files" at bounding box center [1067, 104] width 67 height 35
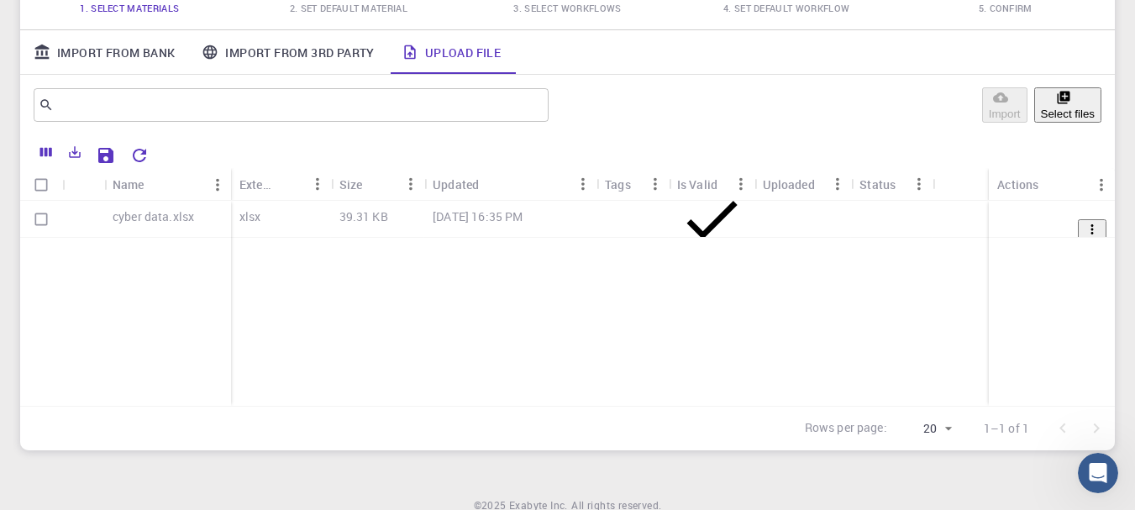
click at [40, 189] on input "Select all rows" at bounding box center [41, 185] width 32 height 32
checkbox input "true"
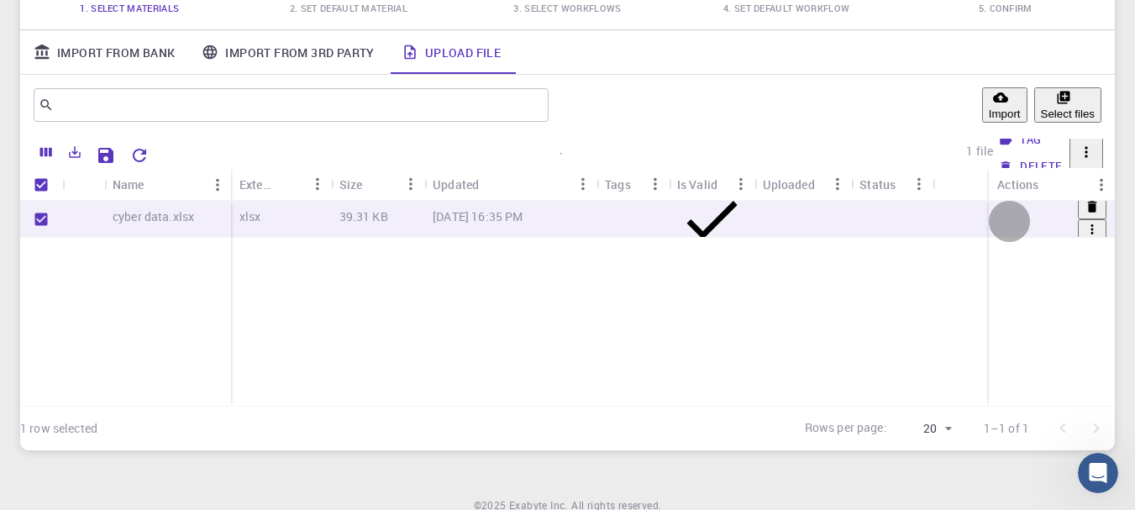
click at [1084, 223] on icon "button" at bounding box center [1091, 229] width 15 height 15
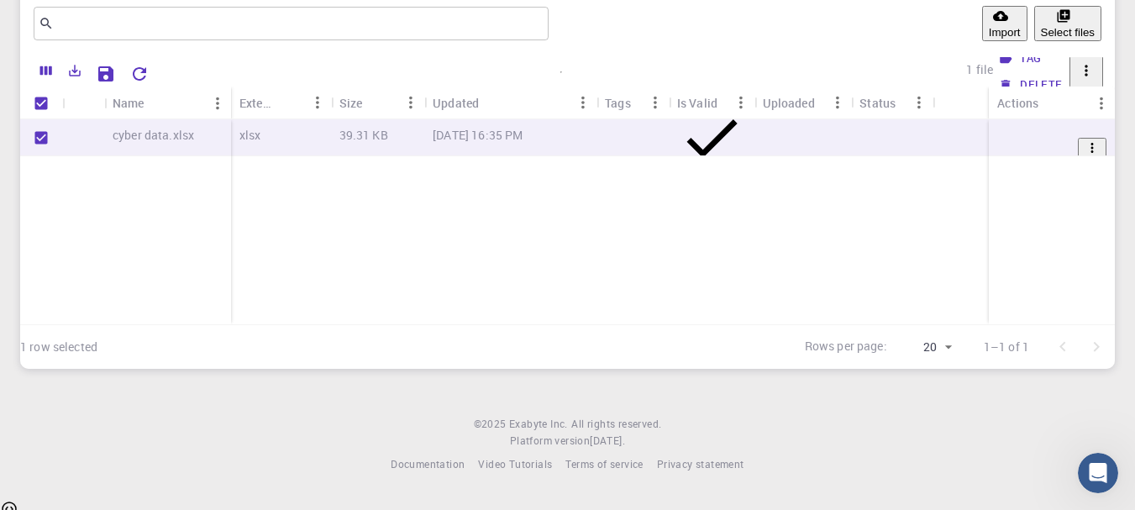
scroll to position [265, 0]
click at [422, 144] on div "39.31 KB" at bounding box center [378, 135] width 94 height 37
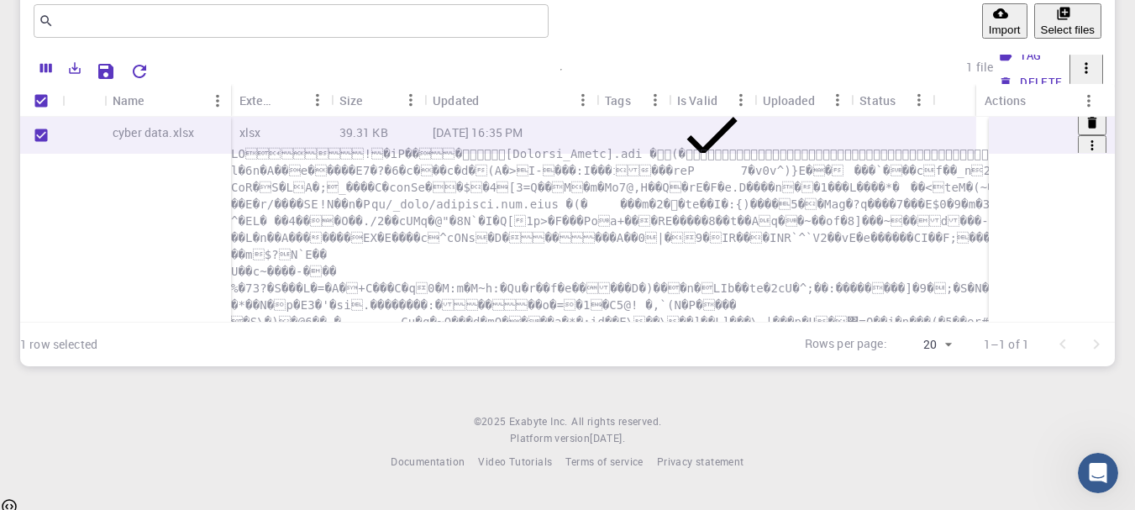
scroll to position [0, 0]
